Goal: Task Accomplishment & Management: Use online tool/utility

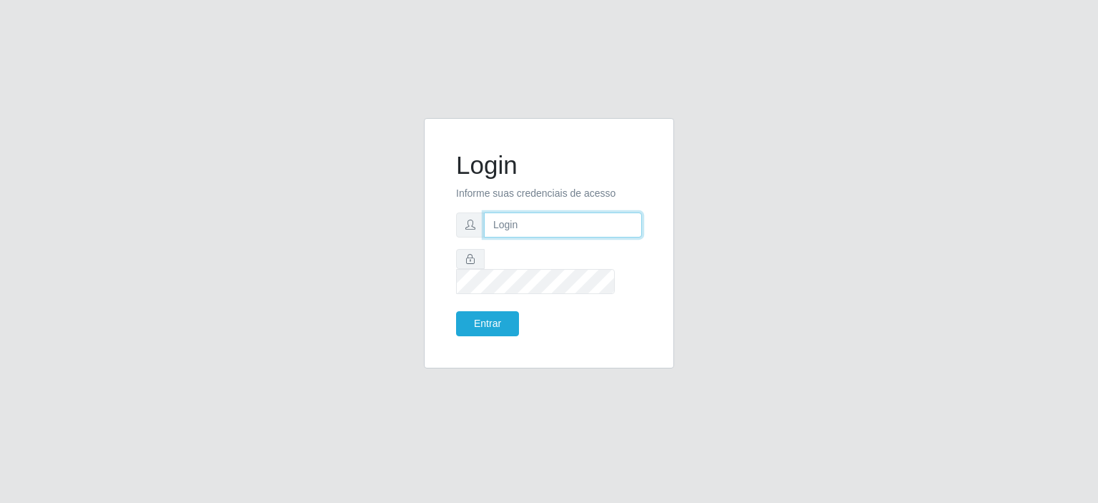
click at [539, 237] on input "text" at bounding box center [563, 224] width 158 height 25
type input "[EMAIL_ADDRESS][DOMAIN_NAME]"
click at [456, 311] on button "Entrar" at bounding box center [487, 323] width 63 height 25
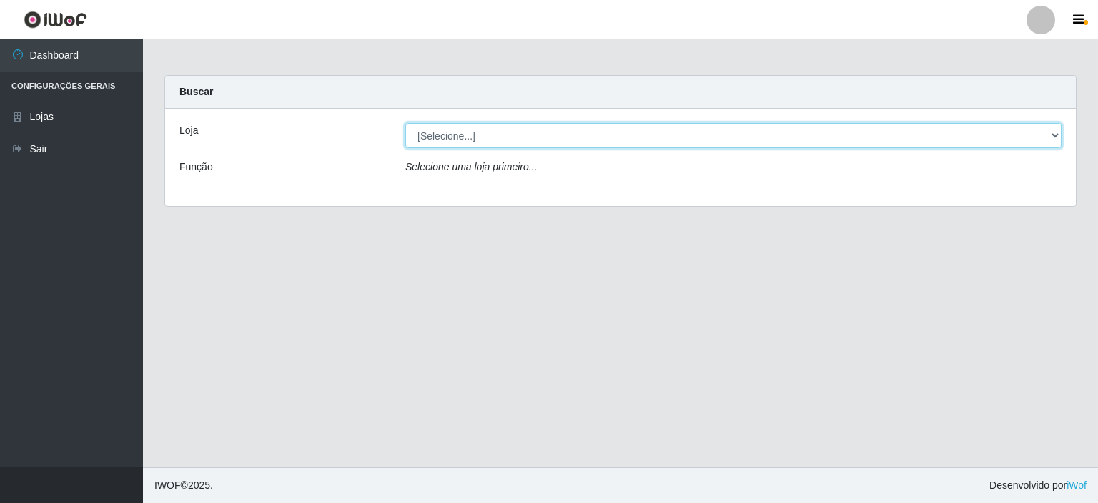
click at [1051, 133] on select "[Selecione...] Corte Fácil - Unidade Planalto" at bounding box center [733, 135] width 657 height 25
select select "202"
click at [405, 123] on select "[Selecione...] Corte Fácil - Unidade Planalto" at bounding box center [733, 135] width 657 height 25
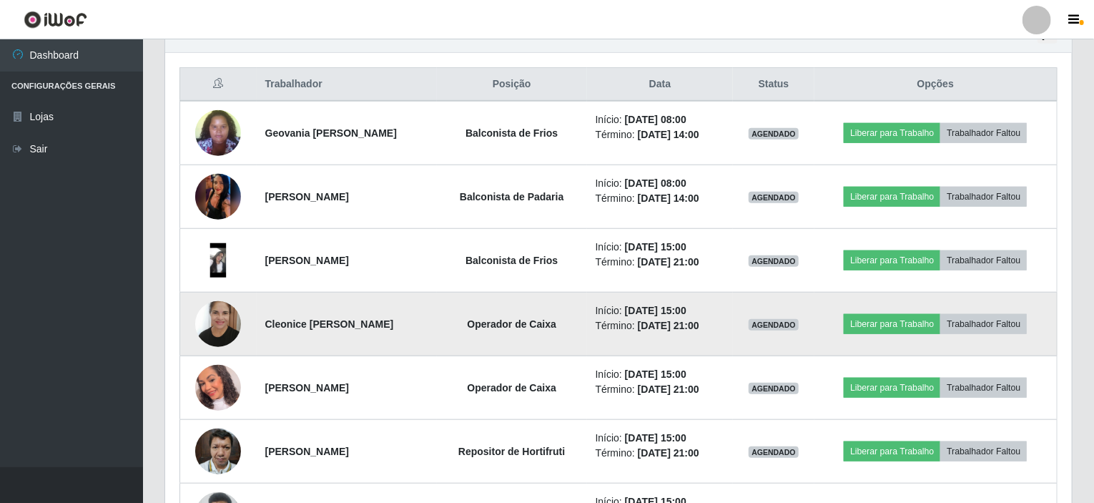
scroll to position [501, 0]
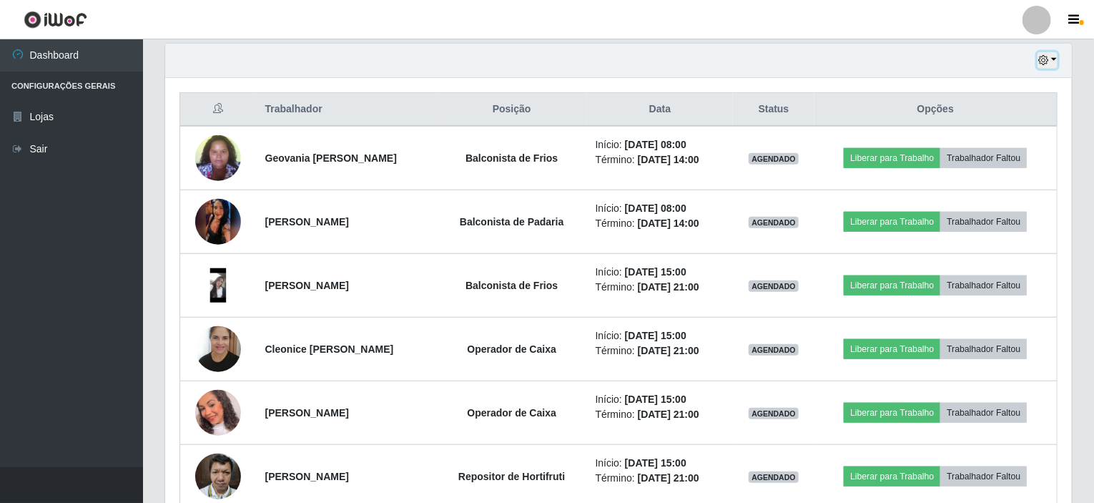
click at [1056, 56] on button "button" at bounding box center [1048, 60] width 20 height 16
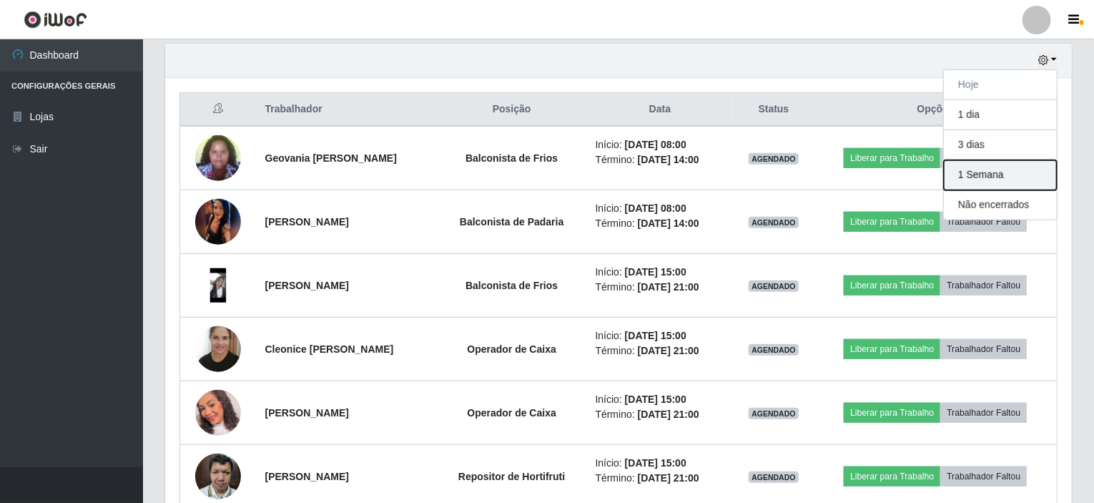
click at [999, 170] on button "1 Semana" at bounding box center [1000, 175] width 113 height 30
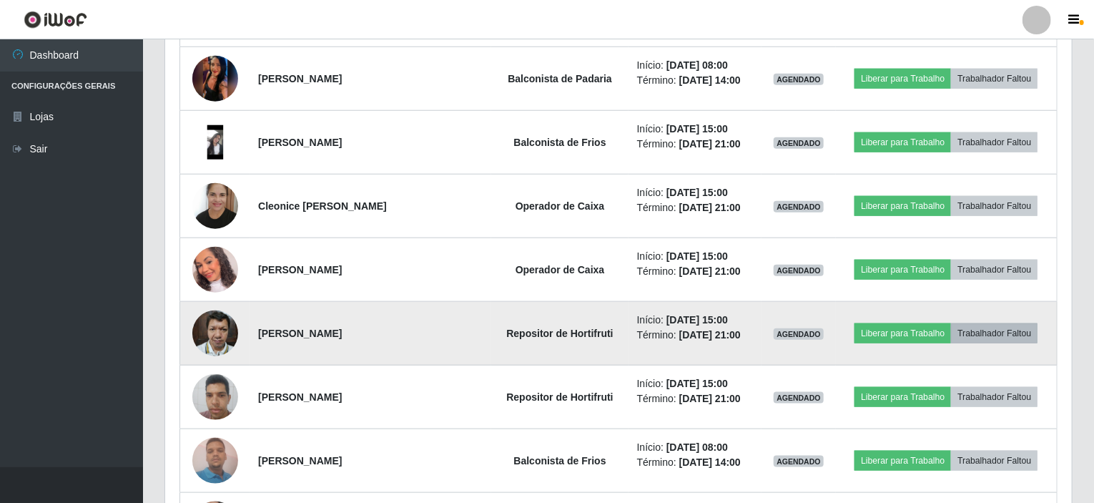
scroll to position [358, 0]
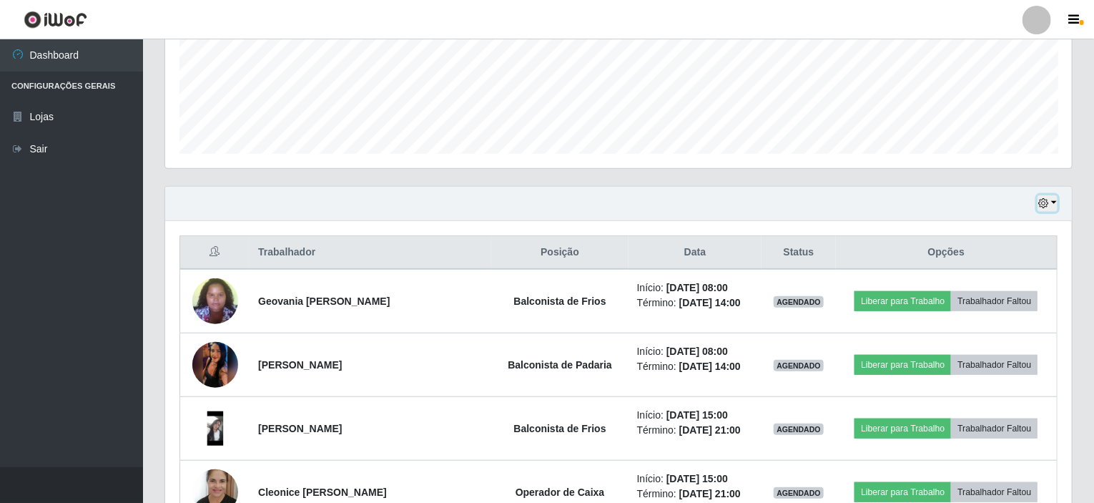
click at [1056, 200] on button "button" at bounding box center [1048, 203] width 20 height 16
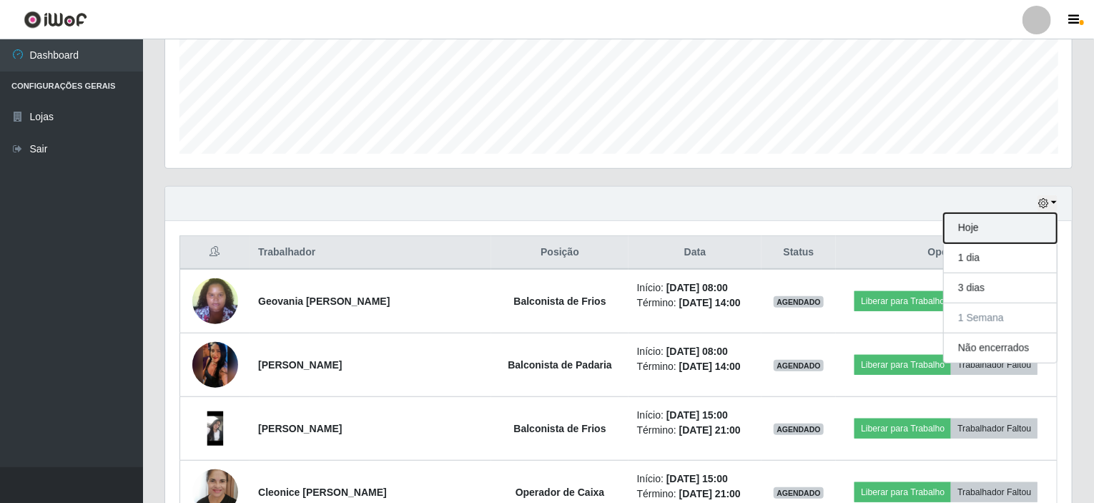
click at [1002, 217] on button "Hoje" at bounding box center [1000, 228] width 113 height 30
